Goal: Information Seeking & Learning: Learn about a topic

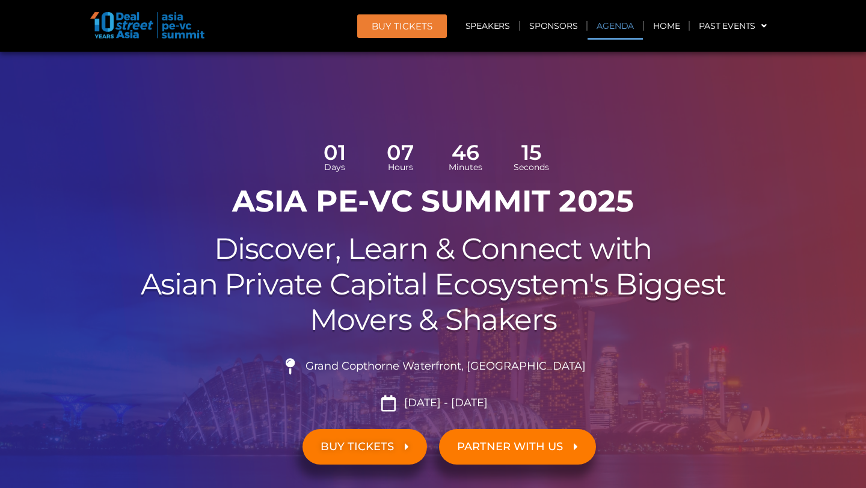
click at [618, 23] on link "Agenda" at bounding box center [614, 26] width 55 height 28
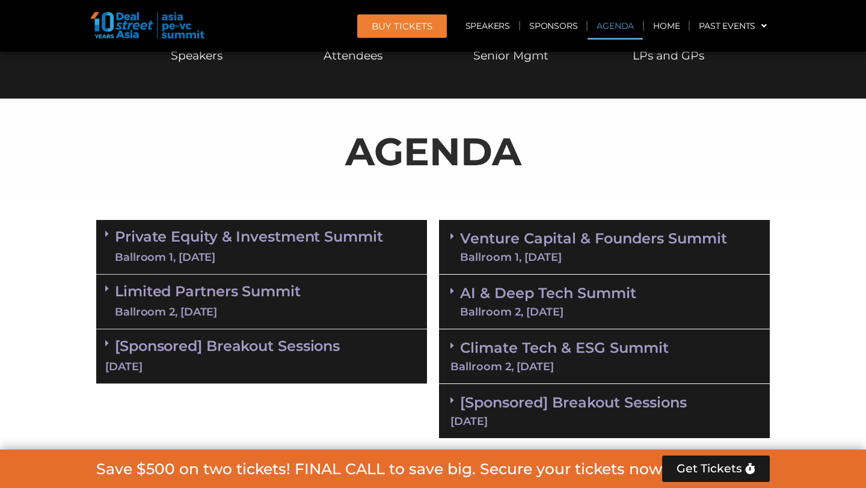
scroll to position [692, 0]
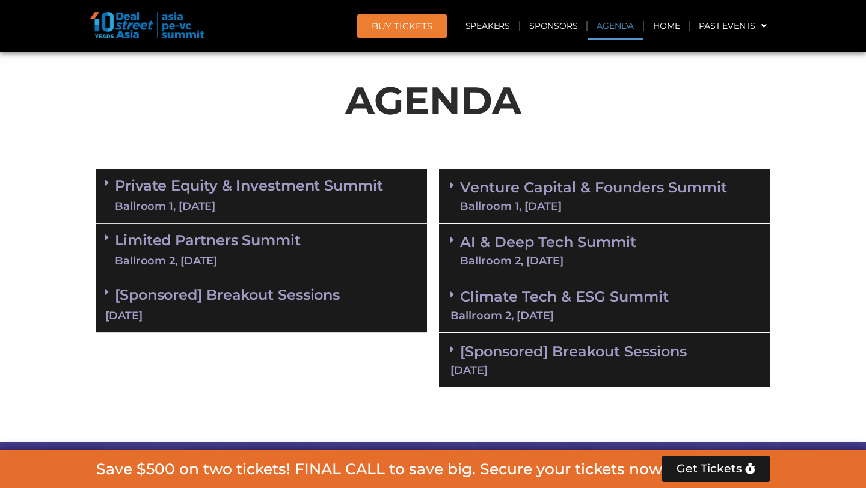
click at [490, 353] on link "[Sponsored] Breakout Sessions [DATE]" at bounding box center [604, 359] width 308 height 33
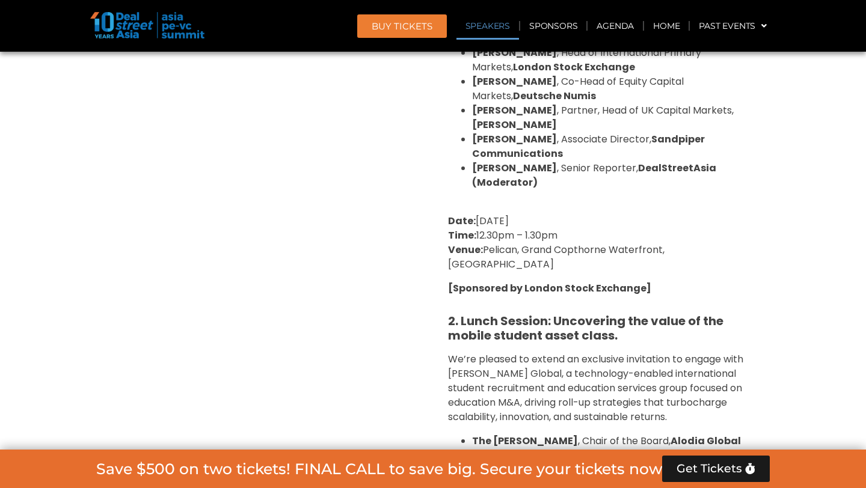
scroll to position [1021, 0]
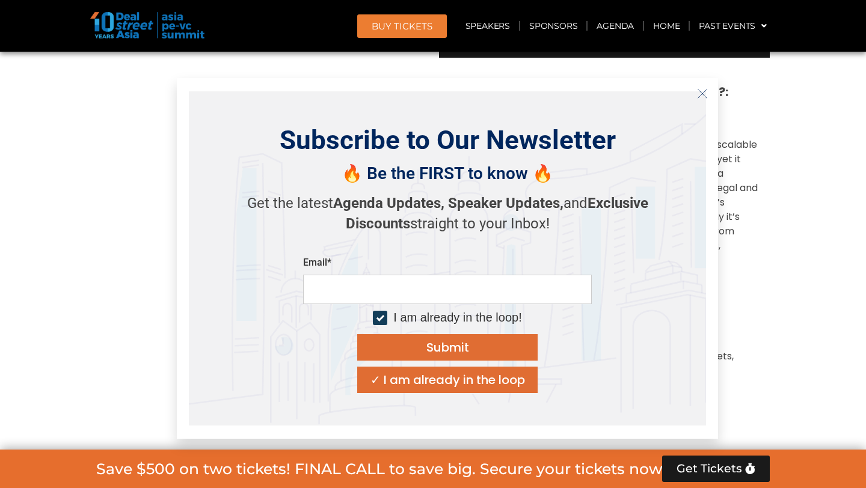
click at [702, 91] on icon "Close" at bounding box center [702, 93] width 11 height 11
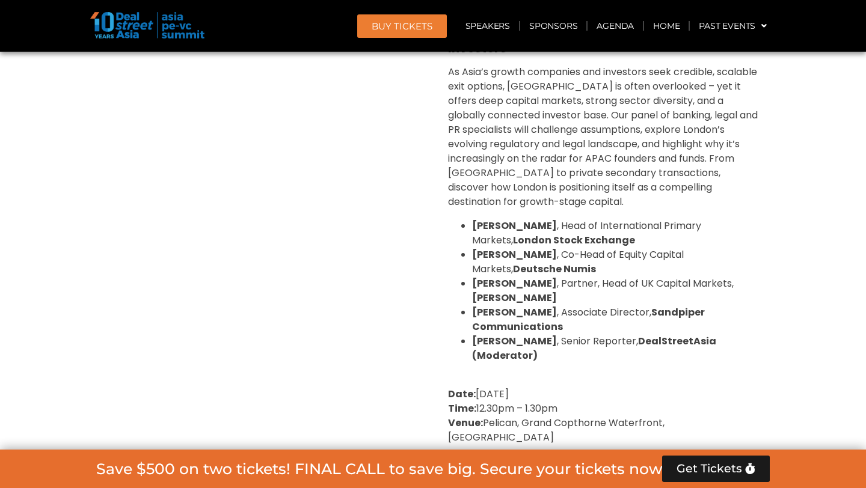
scroll to position [656, 0]
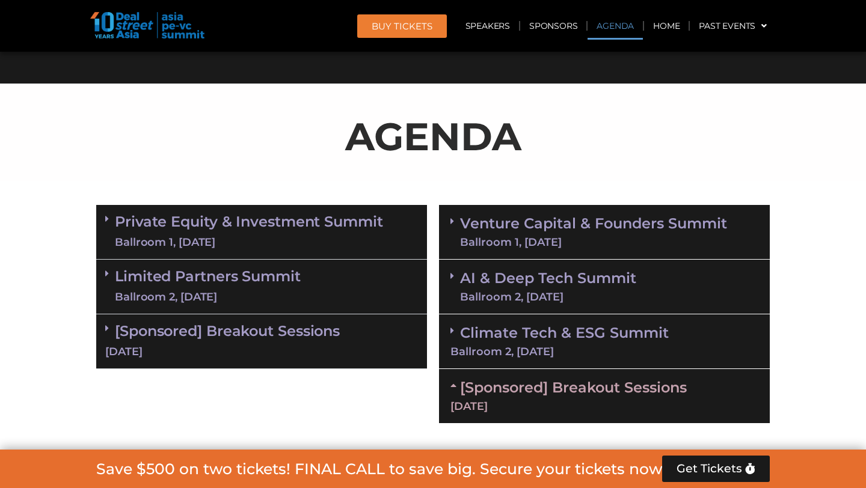
click at [243, 342] on div "[Sponsored] Breakout Sessions [DATE]" at bounding box center [261, 341] width 331 height 55
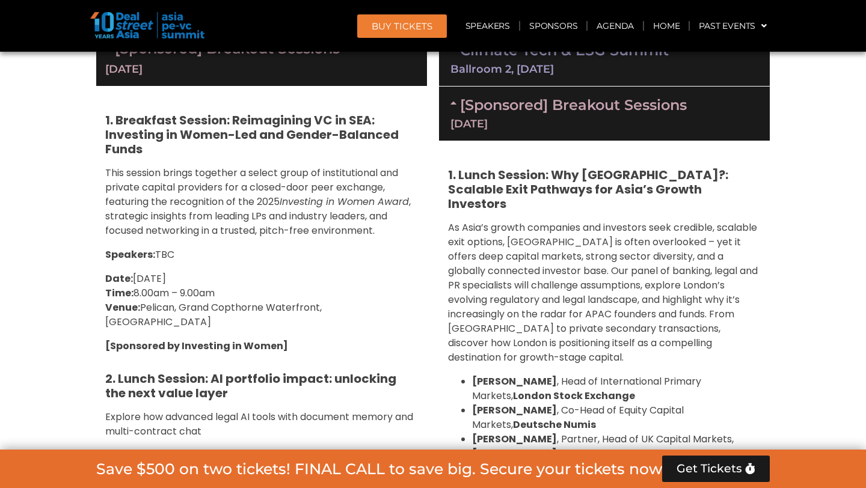
scroll to position [995, 0]
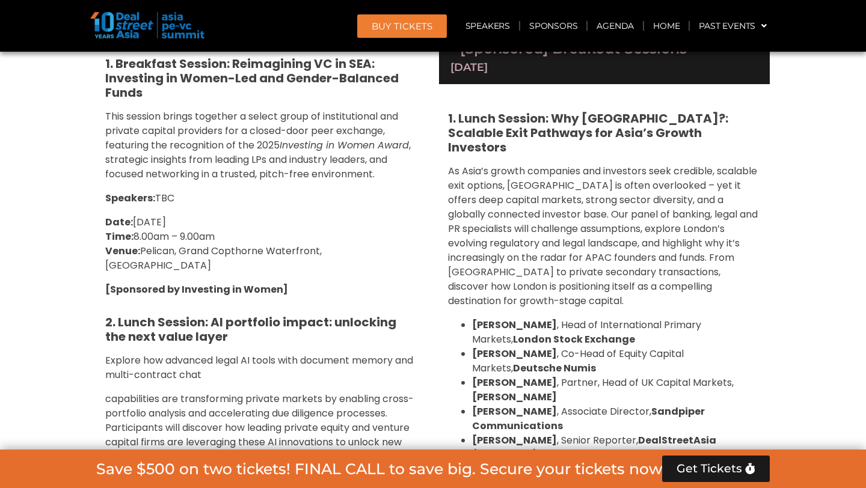
click at [569, 123] on strong "1. Lunch Session: Why [GEOGRAPHIC_DATA]?: Scalable Exit Pathways for Asia’s Gro…" at bounding box center [588, 133] width 280 height 46
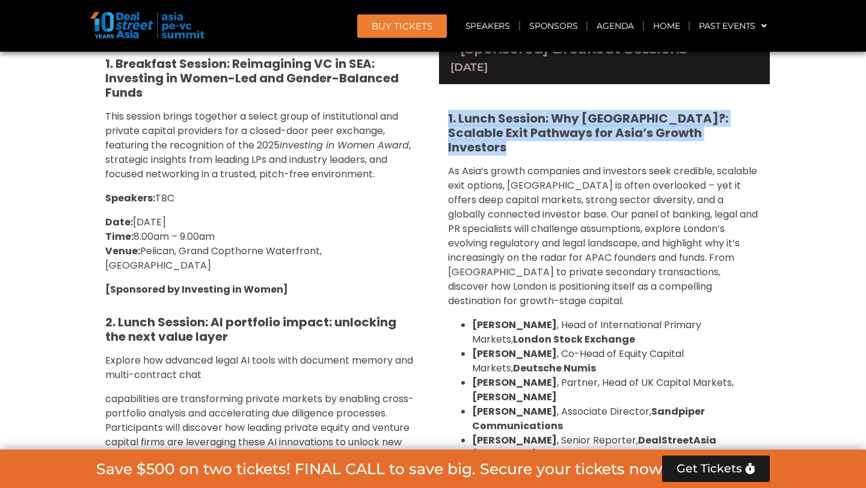
click at [569, 123] on strong "1. Lunch Session: Why [GEOGRAPHIC_DATA]?: Scalable Exit Pathways for Asia’s Gro…" at bounding box center [588, 133] width 280 height 46
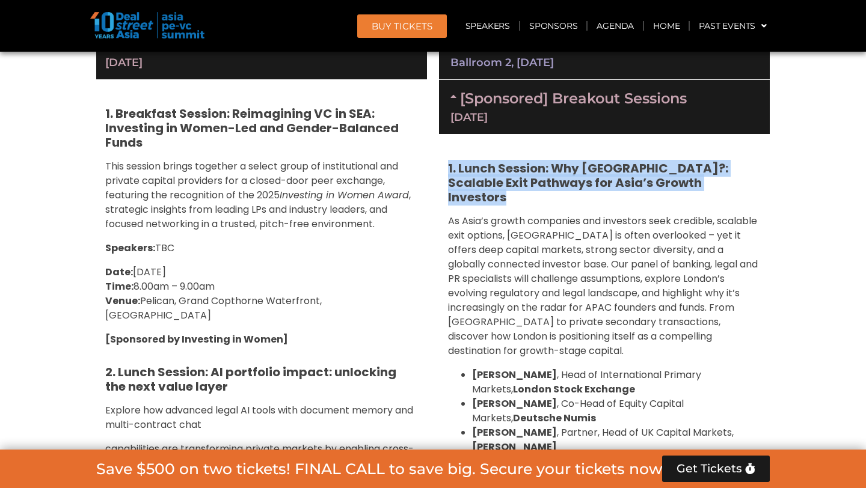
copy div "1. Lunch Session: Why [GEOGRAPHIC_DATA]?: Scalable Exit Pathways for Asia’s Gro…"
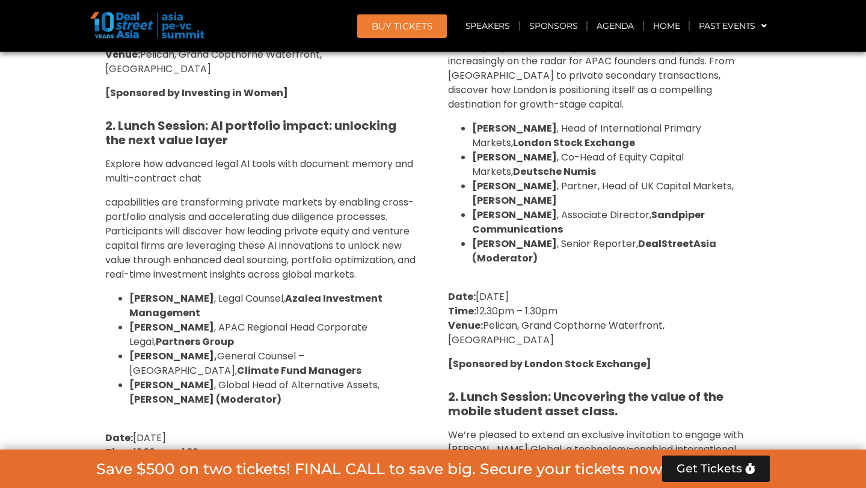
scroll to position [1194, 0]
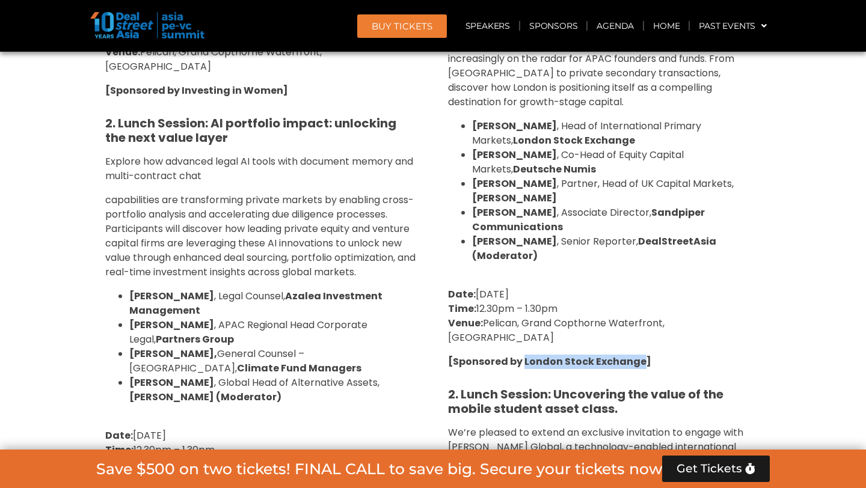
drag, startPoint x: 524, startPoint y: 315, endPoint x: 638, endPoint y: 315, distance: 114.2
click at [638, 355] on strong "[Sponsored by London Stock Exchange]" at bounding box center [549, 362] width 203 height 14
copy strong "London Stock Exchange"
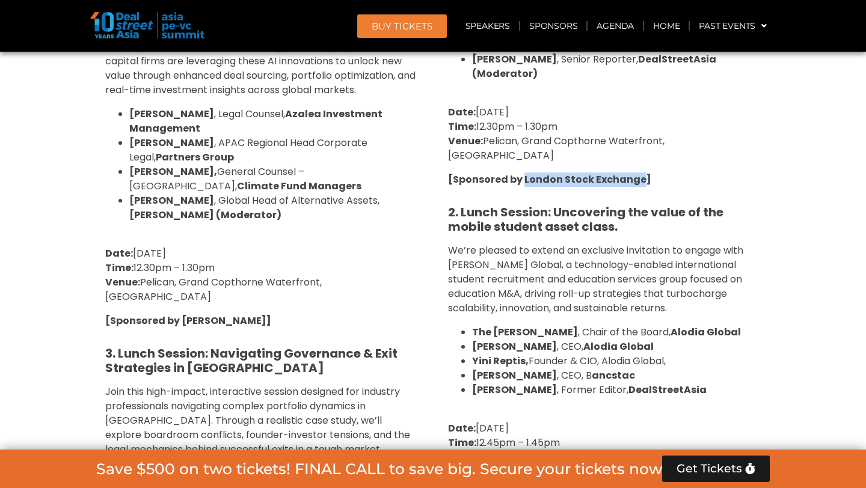
scroll to position [1377, 0]
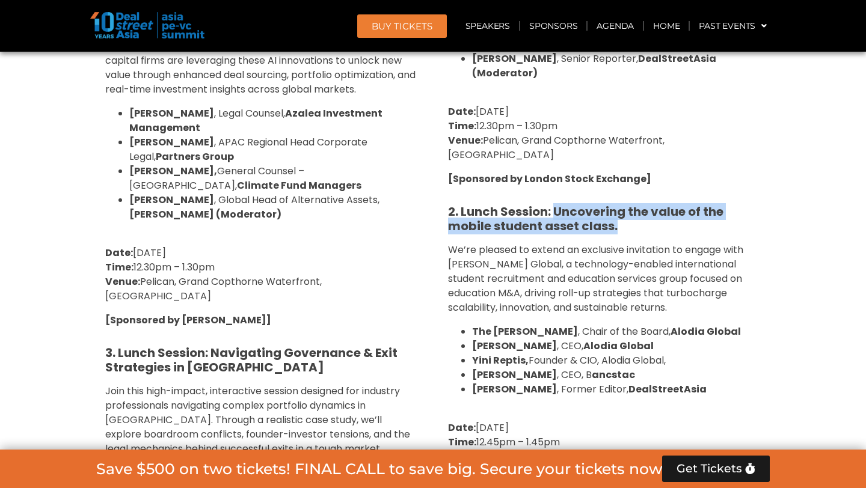
drag, startPoint x: 555, startPoint y: 167, endPoint x: 621, endPoint y: 179, distance: 67.2
click at [622, 204] on h5 "2. Lunch Session: Uncovering the value of the mobile student asset class." at bounding box center [604, 218] width 313 height 29
copy strong "Uncovering the value of the mobile student asset class."
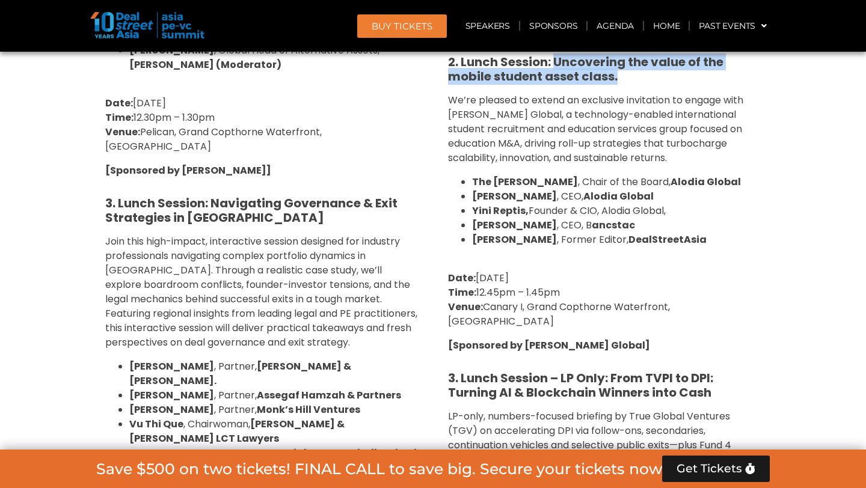
scroll to position [1526, 0]
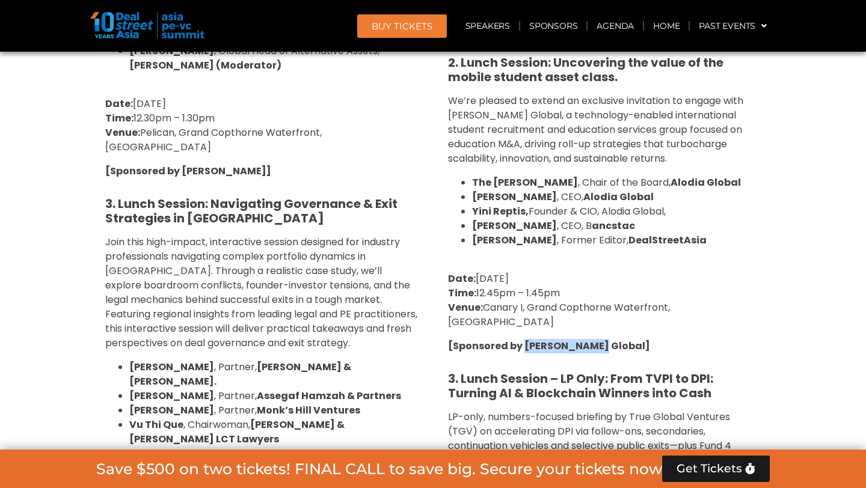
drag, startPoint x: 522, startPoint y: 289, endPoint x: 589, endPoint y: 290, distance: 66.1
click at [589, 339] on strong "[Sponsored by [PERSON_NAME] Global]" at bounding box center [549, 346] width 202 height 14
copy strong "Alodia Global"
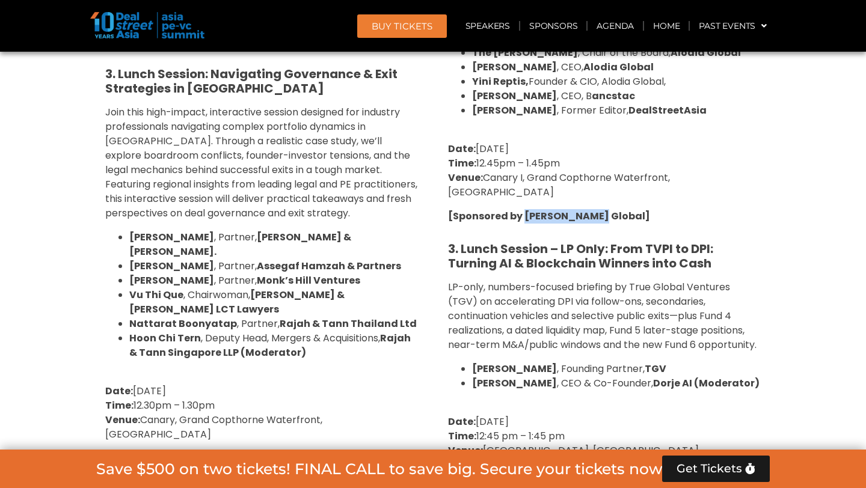
scroll to position [1658, 0]
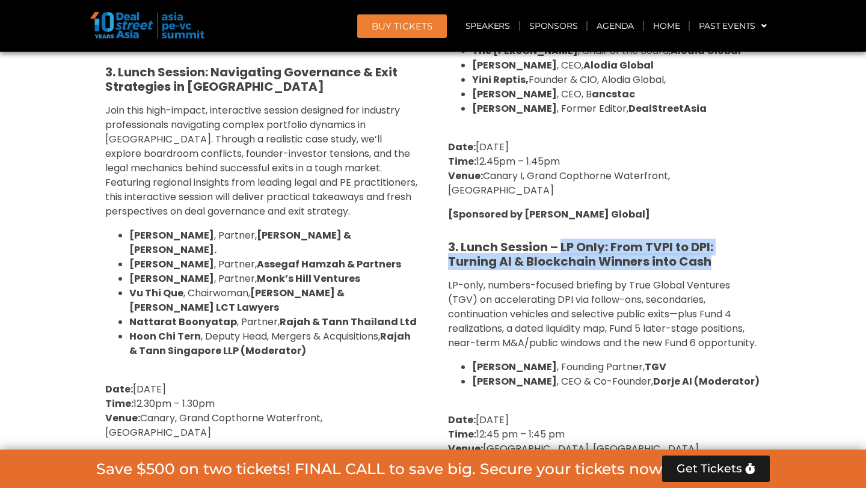
drag, startPoint x: 563, startPoint y: 185, endPoint x: 717, endPoint y: 205, distance: 155.8
click at [717, 240] on h5 "3. Lunch Session – LP Only: From TVPI to DPI: Turning AI & Blockchain Winners i…" at bounding box center [604, 254] width 313 height 29
copy strong "LP Only: From TVPI to DPI: Turning AI & Blockchain Winners into Cash"
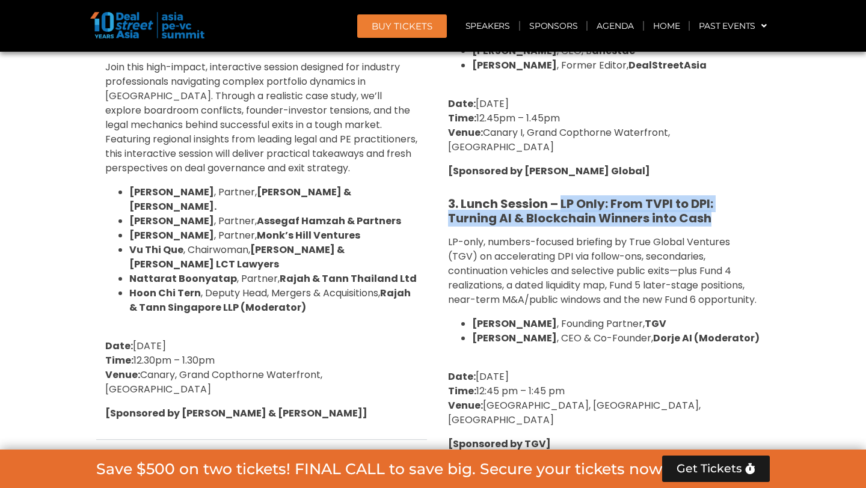
scroll to position [1707, 0]
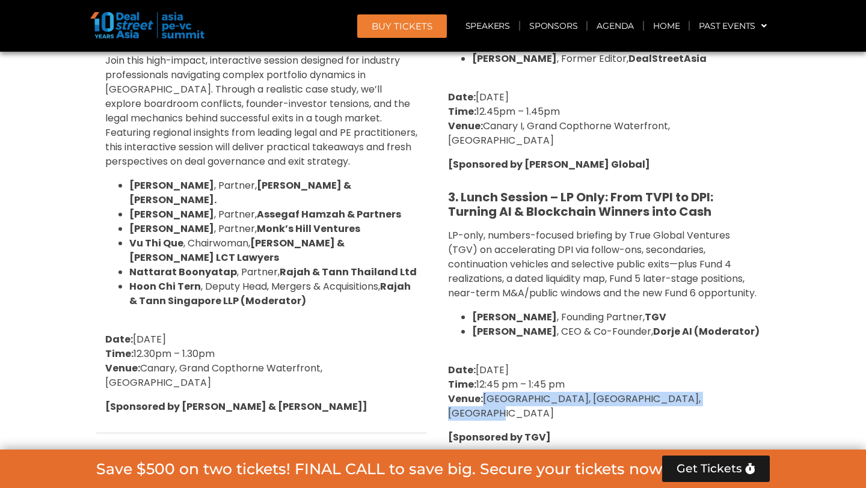
drag, startPoint x: 482, startPoint y: 343, endPoint x: 730, endPoint y: 341, distance: 248.9
click at [730, 363] on p "Date: [DATE] Time: 12:45 pm – 1:45 pm Venue: [GEOGRAPHIC_DATA], [GEOGRAPHIC_DAT…" at bounding box center [604, 392] width 313 height 58
copy p "[GEOGRAPHIC_DATA], [GEOGRAPHIC_DATA], [GEOGRAPHIC_DATA]"
